Goal: Use online tool/utility: Utilize a website feature to perform a specific function

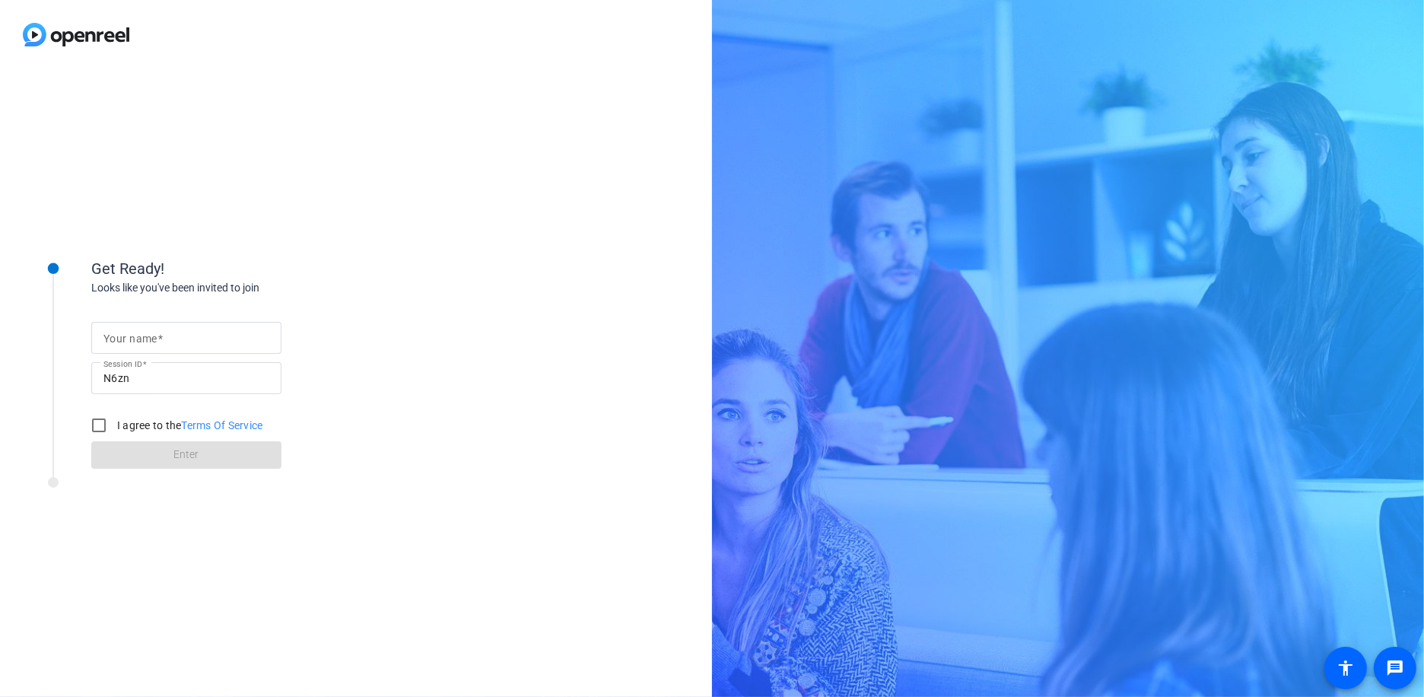
click at [160, 342] on span at bounding box center [159, 338] width 5 height 12
click at [160, 342] on input "Your name" at bounding box center [186, 338] width 166 height 18
type input "[PERSON_NAME]"
click at [97, 424] on input "I agree to the Terms Of Service" at bounding box center [99, 425] width 30 height 30
checkbox input "true"
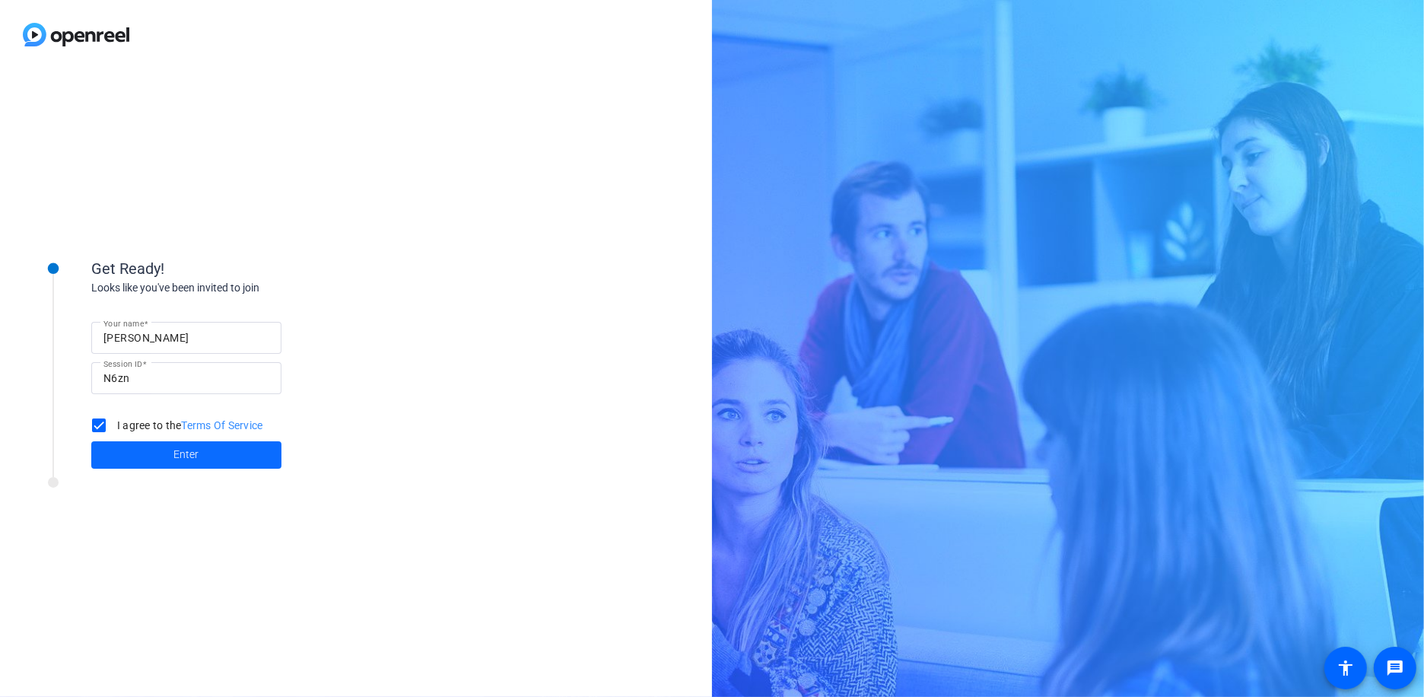
click at [161, 453] on span at bounding box center [186, 455] width 190 height 37
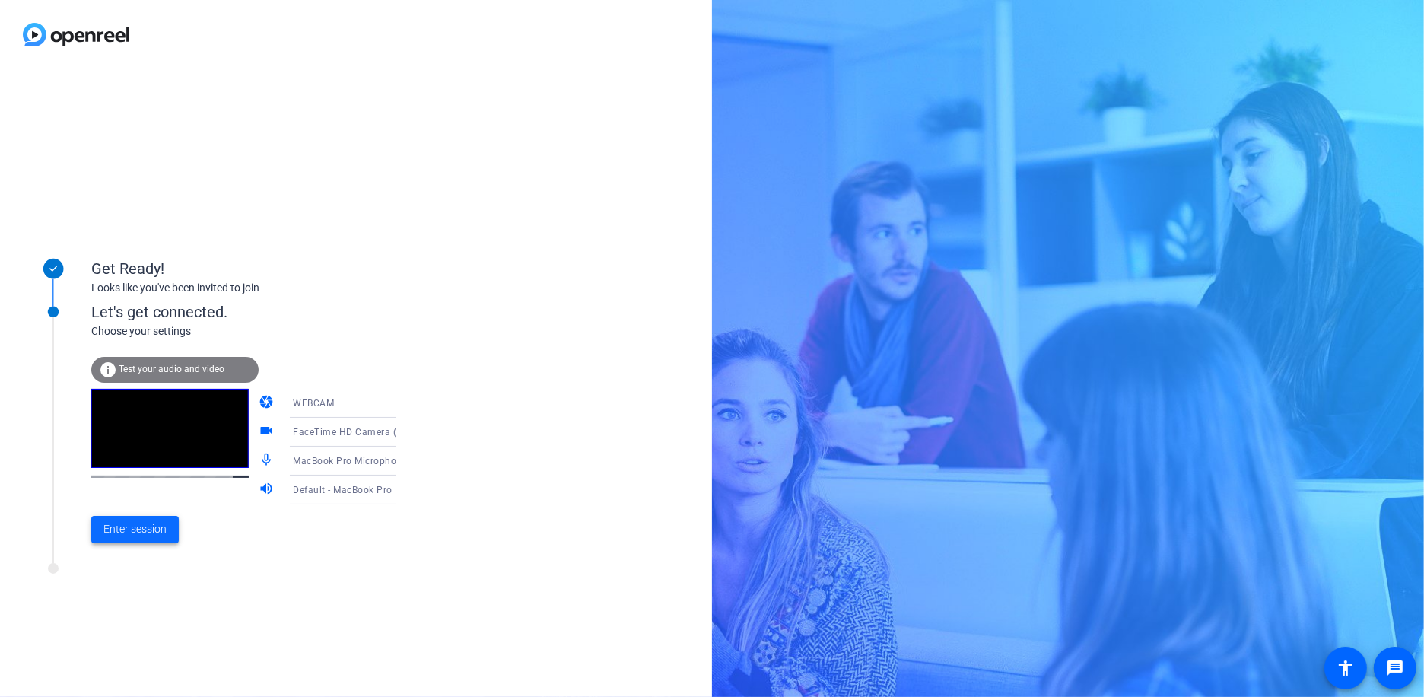
click at [150, 527] on span "Enter session" at bounding box center [134, 529] width 63 height 16
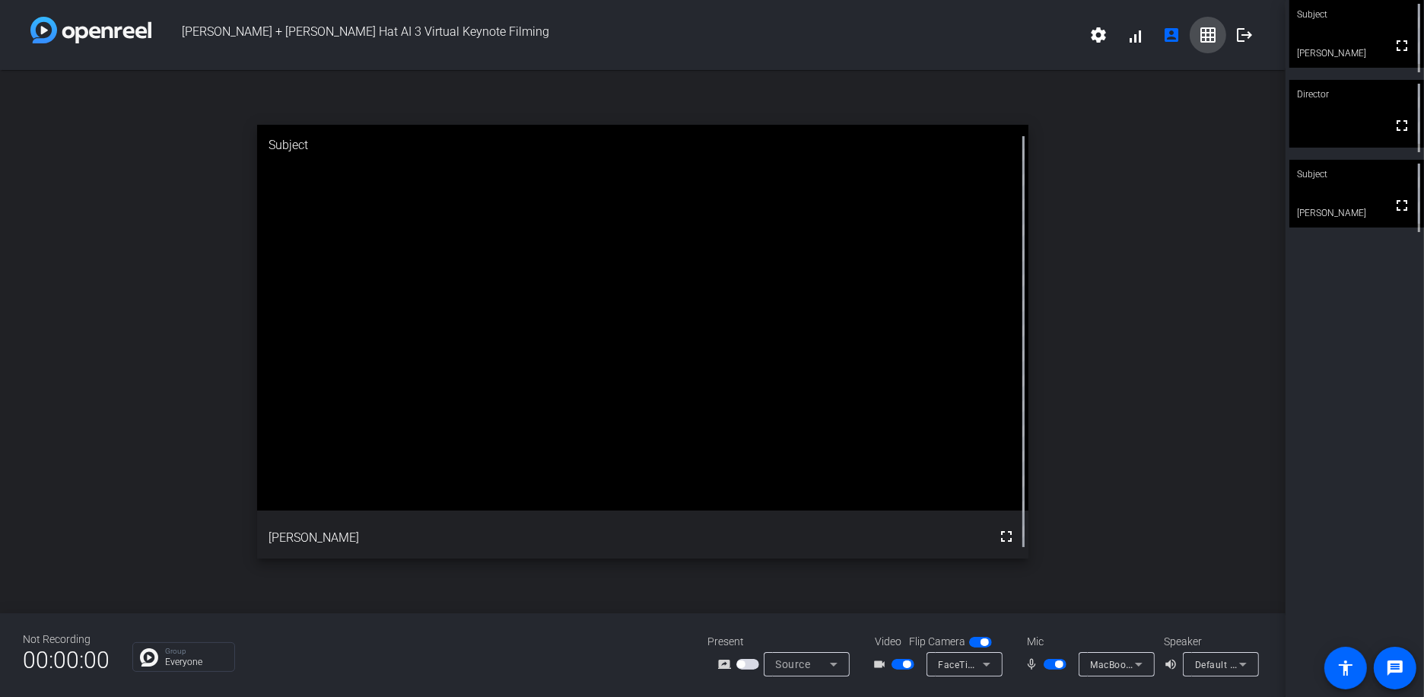
click at [1208, 35] on mat-icon "grid_on" at bounding box center [1208, 35] width 18 height 18
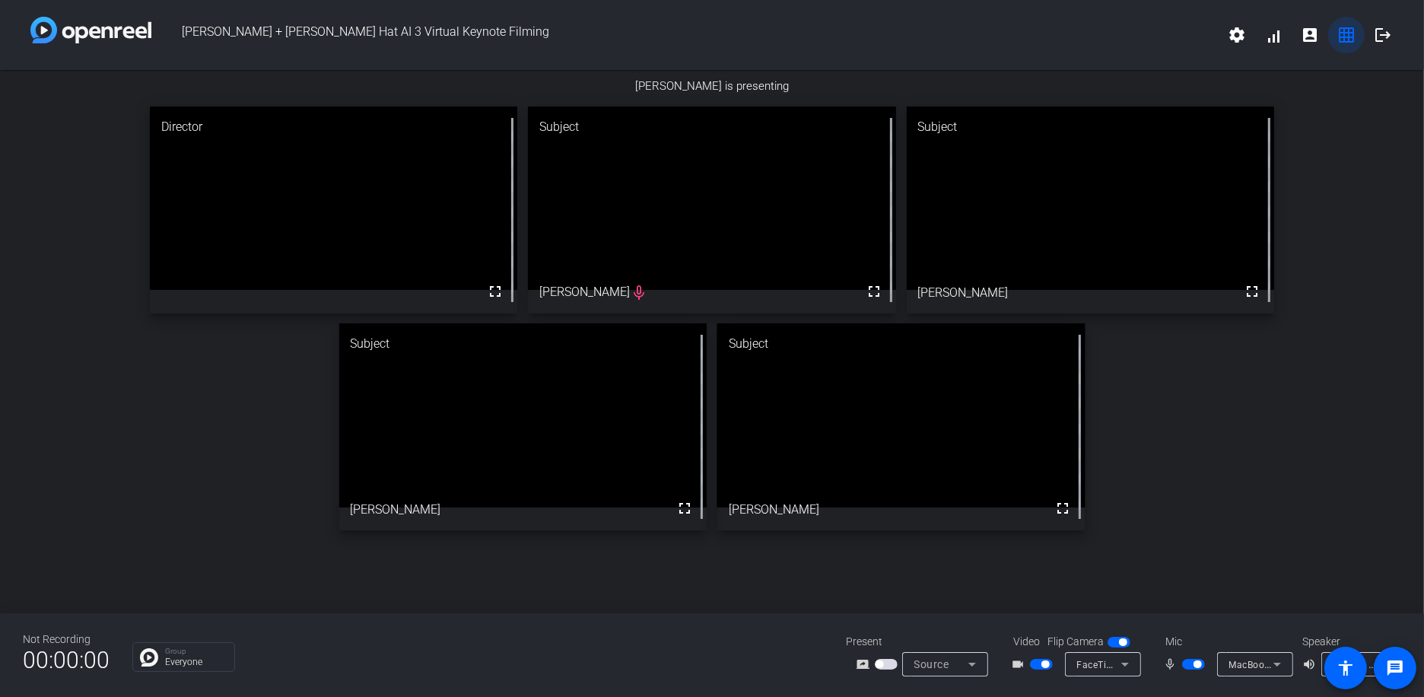
click at [1346, 33] on mat-icon "grid_on" at bounding box center [1346, 35] width 18 height 18
click at [1313, 33] on mat-icon "account_box" at bounding box center [1309, 35] width 18 height 18
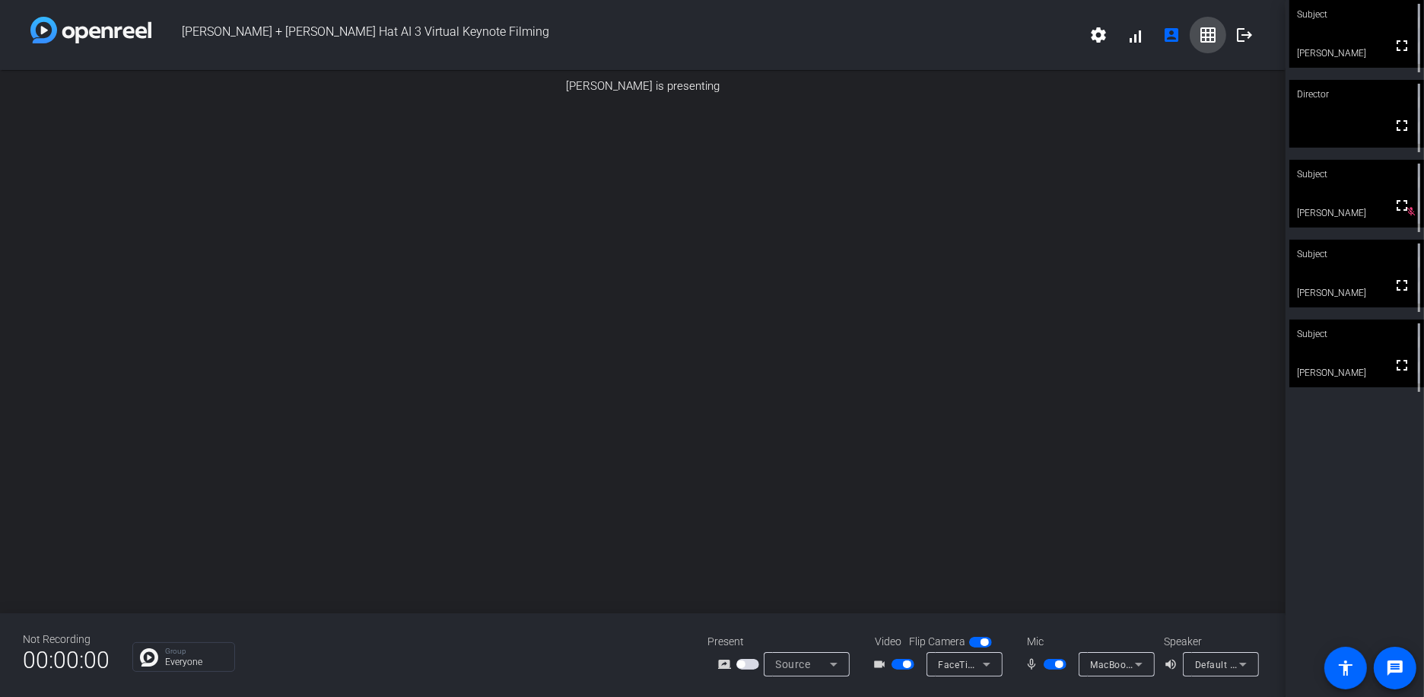
click at [1207, 30] on mat-icon "grid_on" at bounding box center [1208, 35] width 18 height 18
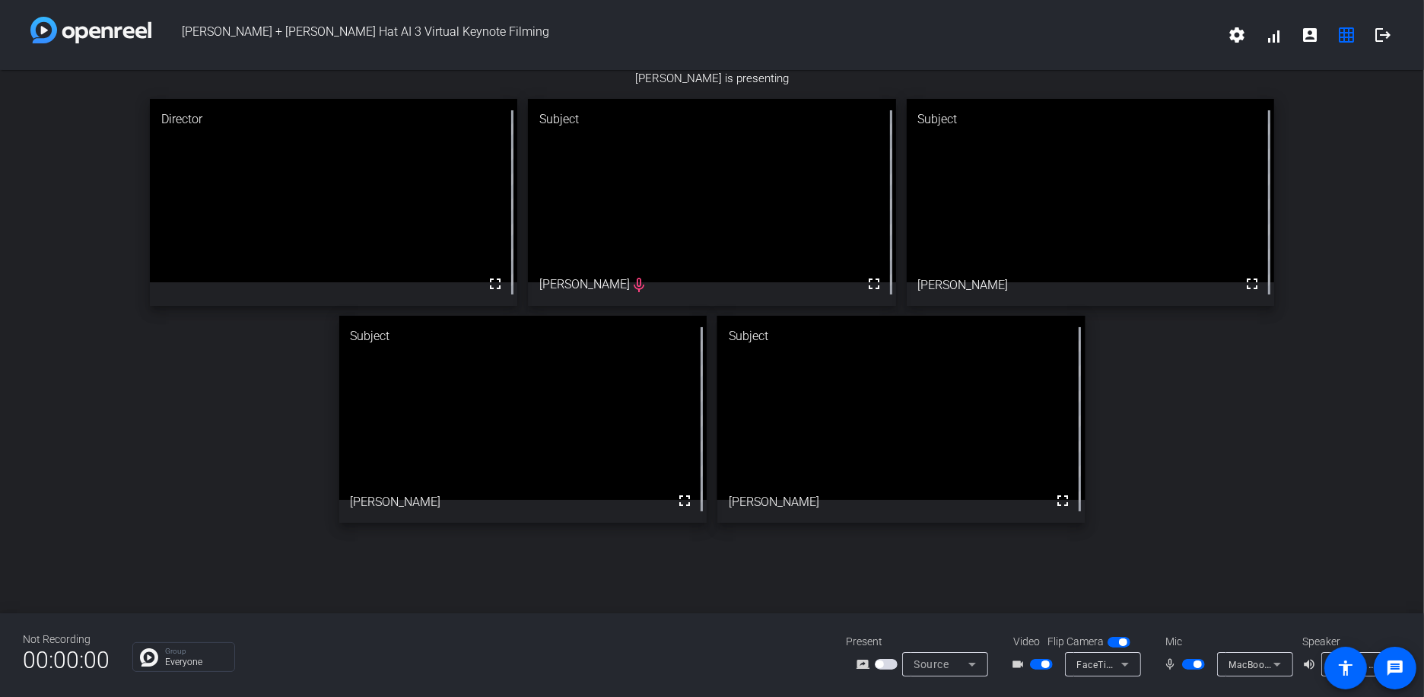
scroll to position [451, 0]
click at [1310, 37] on mat-icon "account_box" at bounding box center [1309, 35] width 18 height 18
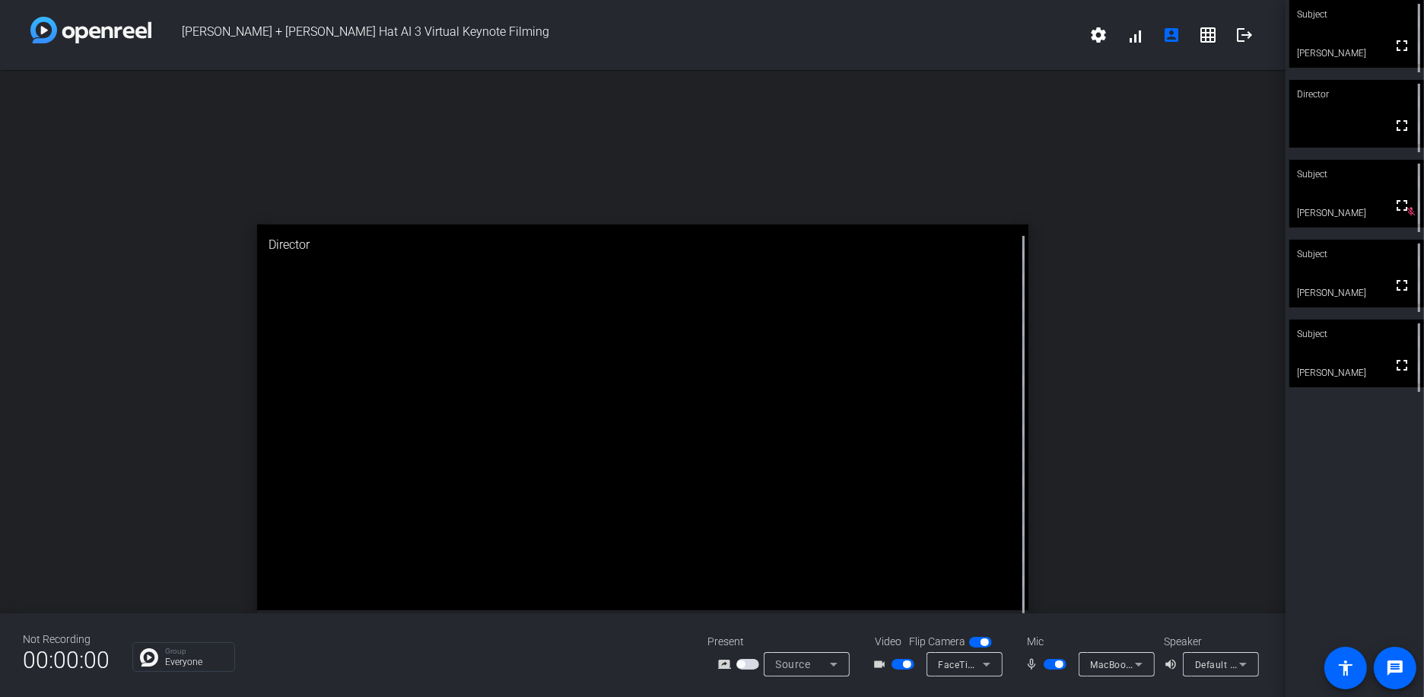
scroll to position [0, 0]
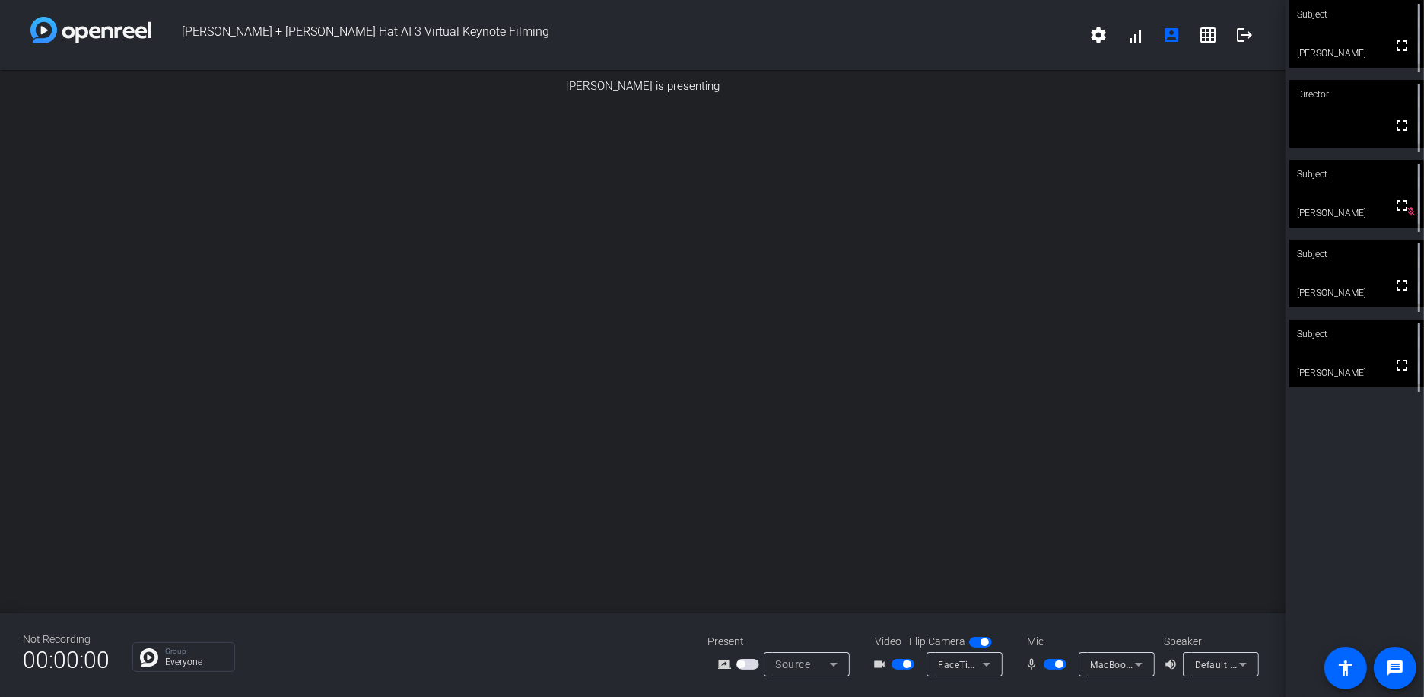
click at [907, 663] on span "button" at bounding box center [907, 664] width 8 height 8
click at [1056, 663] on span "button" at bounding box center [1059, 664] width 8 height 8
click at [1046, 660] on span "button" at bounding box center [1054, 664] width 23 height 11
click at [908, 662] on span "button" at bounding box center [902, 664] width 23 height 11
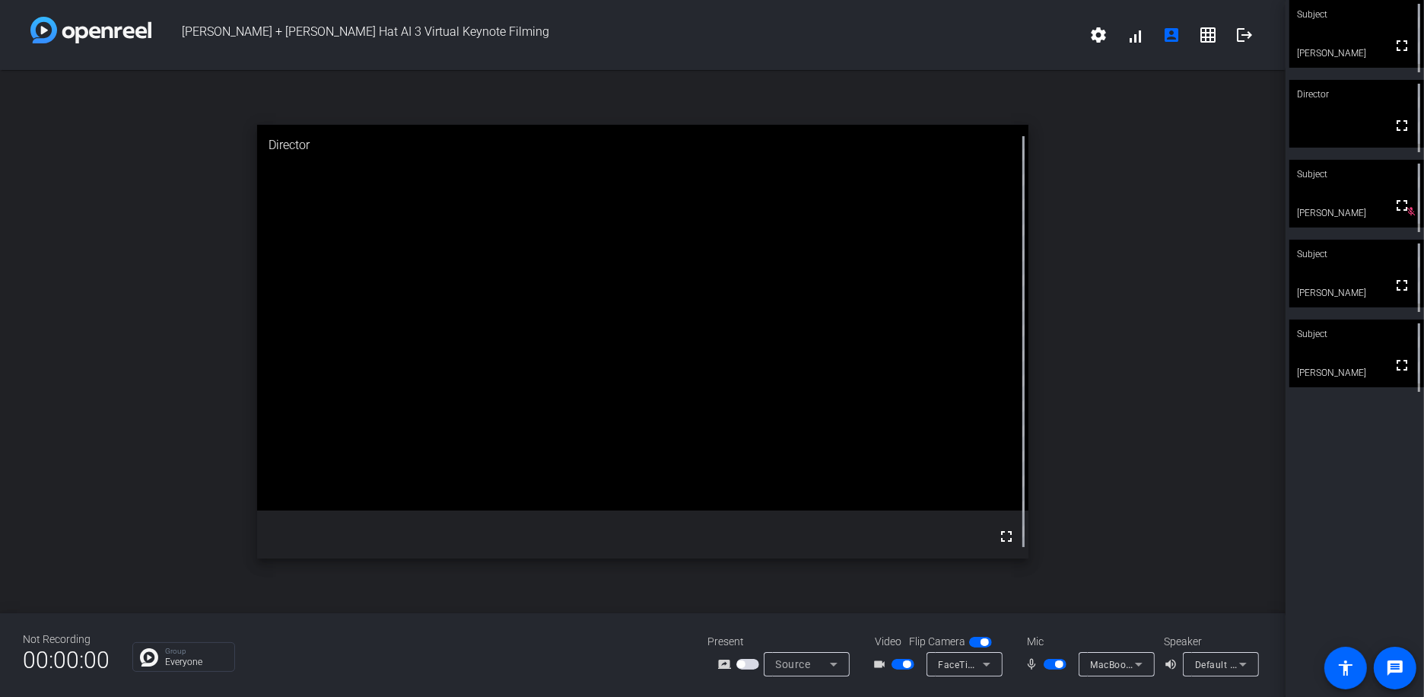
click at [900, 662] on span "button" at bounding box center [902, 664] width 23 height 11
click at [897, 664] on span "button" at bounding box center [896, 664] width 8 height 8
click at [898, 663] on span "button" at bounding box center [902, 664] width 23 height 11
click at [1052, 661] on span "button" at bounding box center [1054, 664] width 23 height 11
click at [903, 668] on span "button" at bounding box center [902, 664] width 23 height 11
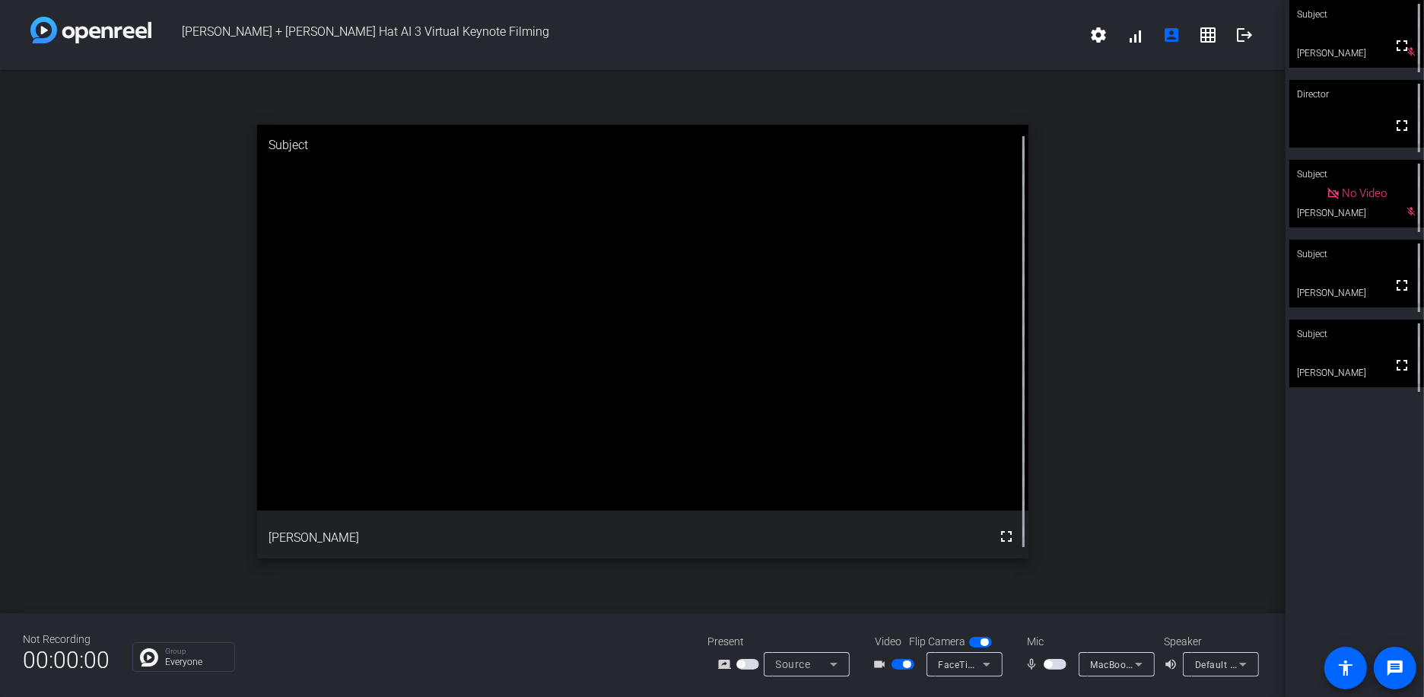
click at [1057, 662] on span "button" at bounding box center [1054, 664] width 23 height 11
click at [1057, 662] on span "button" at bounding box center [1059, 664] width 8 height 8
click at [1050, 665] on span "button" at bounding box center [1048, 664] width 8 height 8
click at [902, 662] on span "button" at bounding box center [902, 664] width 23 height 11
click at [1055, 665] on span "button" at bounding box center [1059, 664] width 8 height 8
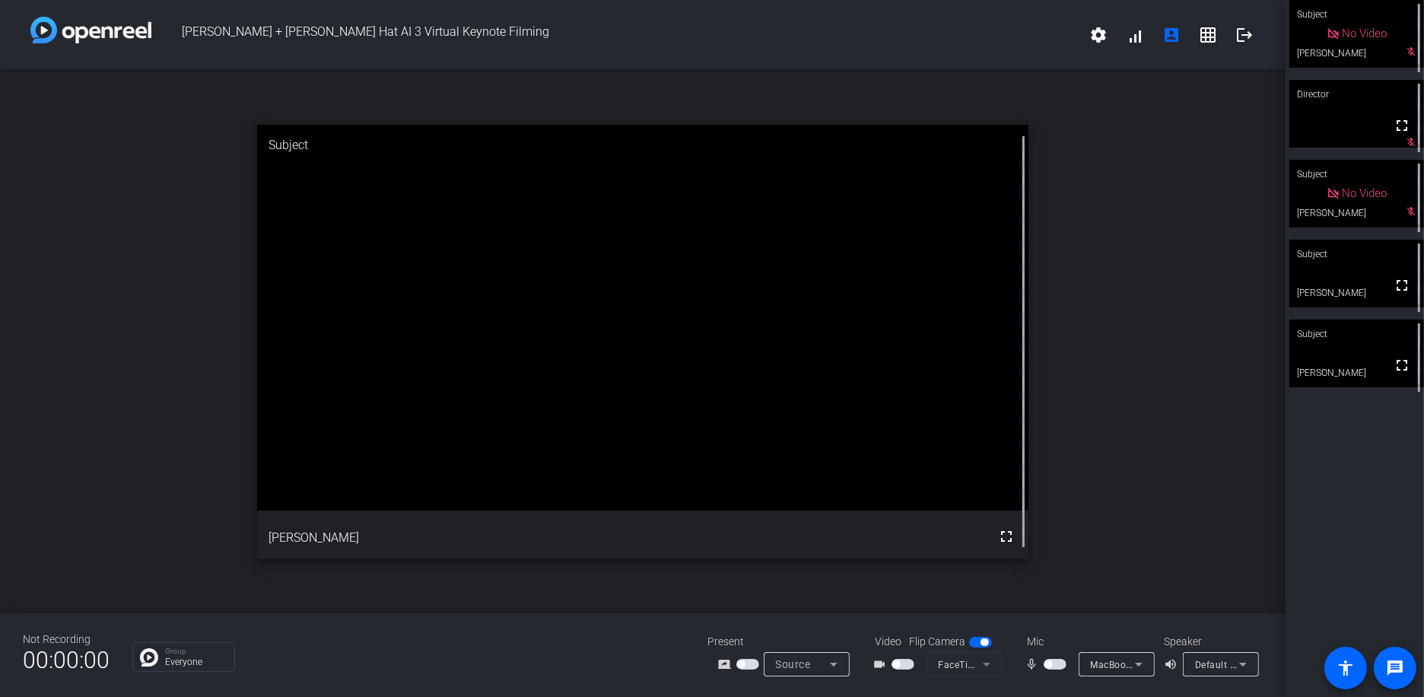
click at [1049, 662] on span "button" at bounding box center [1048, 664] width 8 height 8
click at [1053, 665] on span "button" at bounding box center [1054, 664] width 23 height 11
click at [903, 659] on span "button" at bounding box center [902, 664] width 23 height 11
click at [1056, 663] on span "button" at bounding box center [1054, 664] width 23 height 11
click at [865, 629] on div "Not Recording 00:00:00 Group Everyone Present screen_share_outline Source Video…" at bounding box center [642, 655] width 1285 height 84
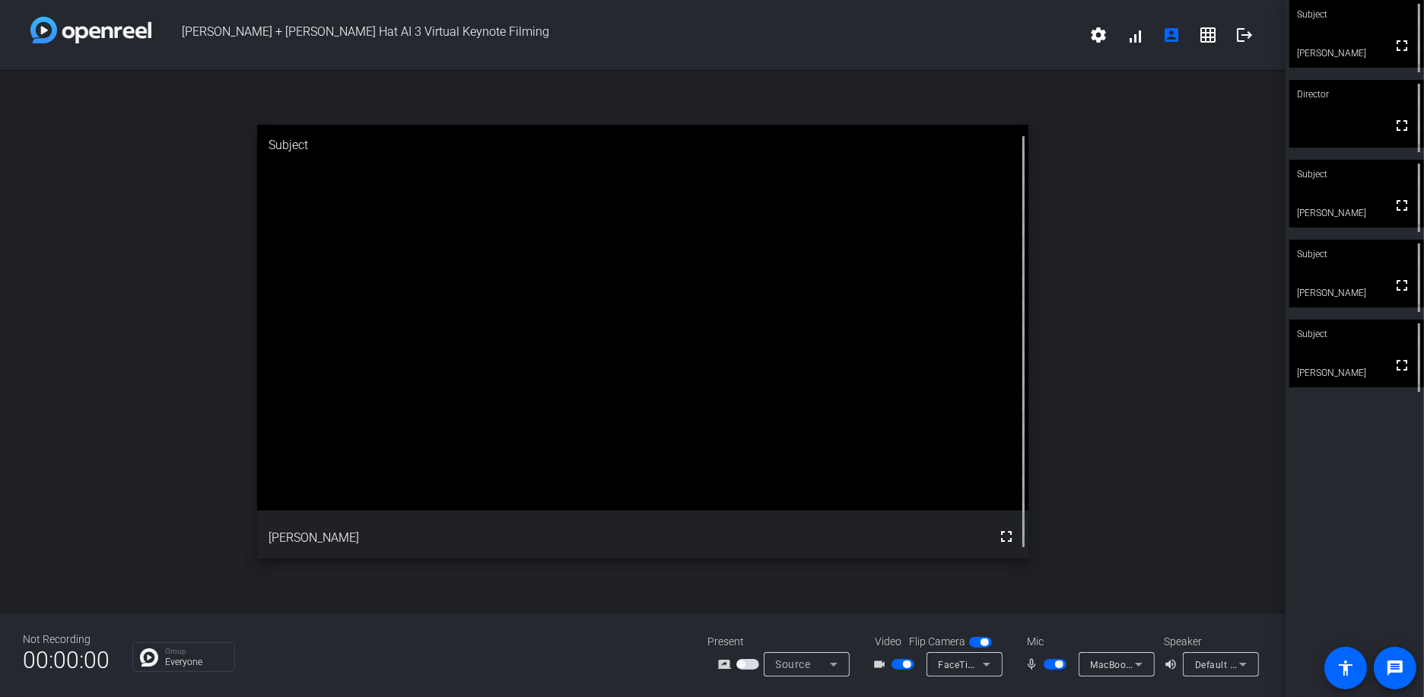
click at [905, 665] on span "button" at bounding box center [907, 664] width 8 height 8
click at [903, 666] on span "button" at bounding box center [902, 664] width 23 height 11
click at [904, 663] on span "button" at bounding box center [907, 664] width 8 height 8
click at [1057, 661] on span "button" at bounding box center [1059, 664] width 8 height 8
click at [1049, 662] on span "button" at bounding box center [1048, 664] width 8 height 8
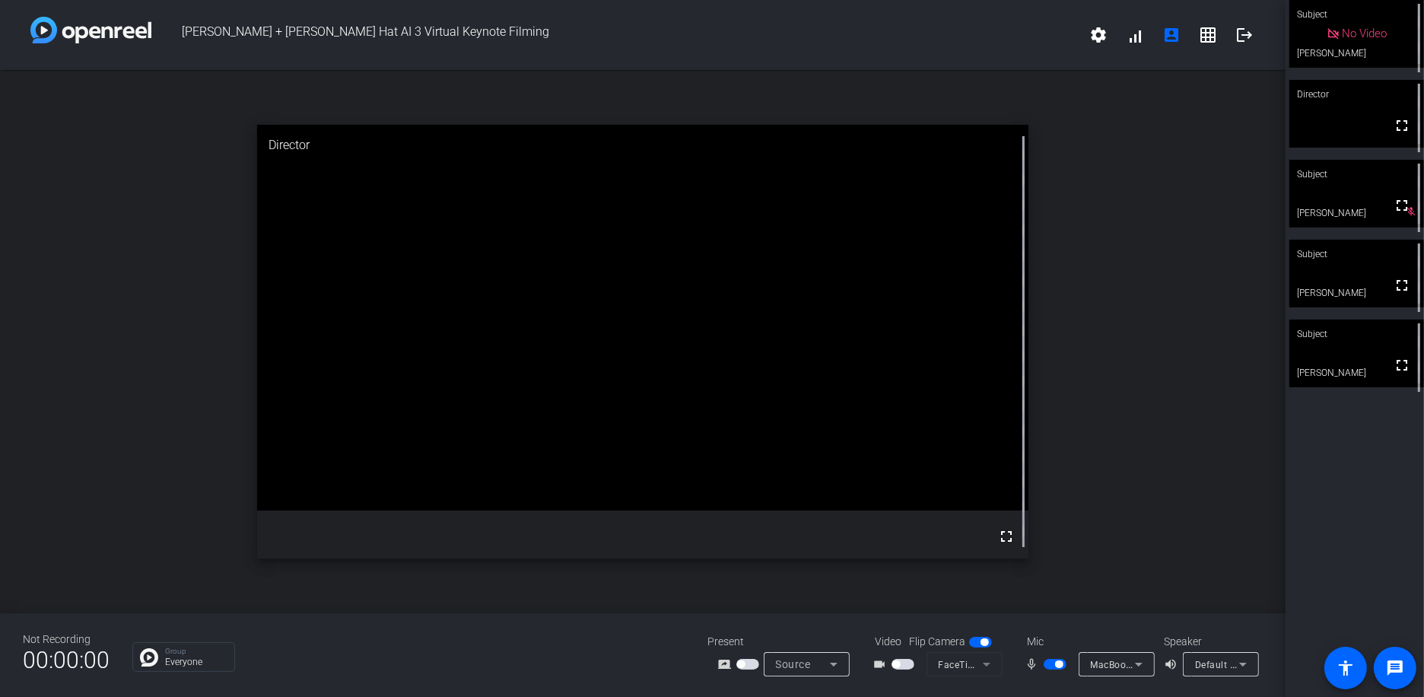
click at [895, 664] on span "button" at bounding box center [896, 664] width 8 height 8
click at [903, 665] on span "button" at bounding box center [907, 664] width 8 height 8
click at [1048, 668] on span "button" at bounding box center [1054, 664] width 23 height 11
click at [905, 662] on span "button" at bounding box center [902, 664] width 23 height 11
click at [1053, 662] on span "button" at bounding box center [1054, 664] width 23 height 11
